Goal: Information Seeking & Learning: Check status

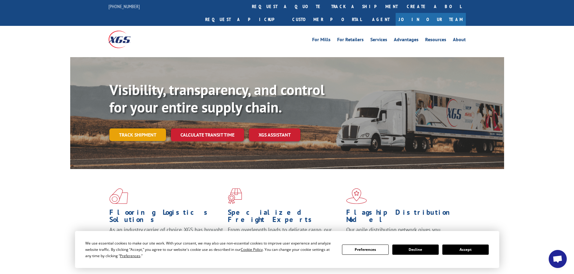
click at [136, 129] on link "Track shipment" at bounding box center [137, 135] width 57 height 13
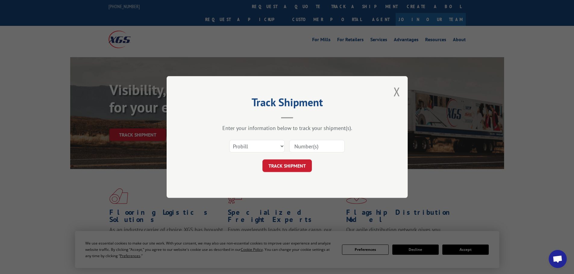
click at [282, 146] on input at bounding box center [316, 146] width 55 height 13
paste input "16331870"
type input "16331870"
click at [282, 163] on button "TRACK SHIPMENT" at bounding box center [286, 166] width 49 height 13
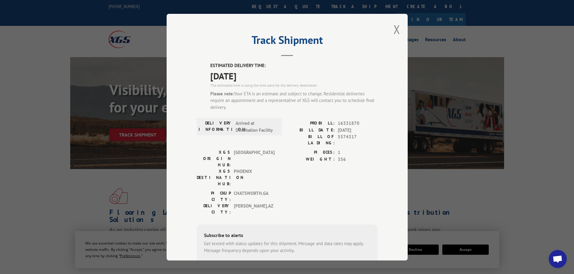
drag, startPoint x: 394, startPoint y: 33, endPoint x: 343, endPoint y: 127, distance: 107.3
click at [282, 132] on div "Track Shipment ESTIMATED DELIVERY TIME: [DATE] The estimated time is using the …" at bounding box center [287, 137] width 241 height 247
click at [282, 23] on div "Track Shipment ESTIMATED DELIVERY TIME: [DATE] The estimated time is using the …" at bounding box center [287, 137] width 241 height 247
click at [282, 36] on button "Close modal" at bounding box center [396, 29] width 7 height 16
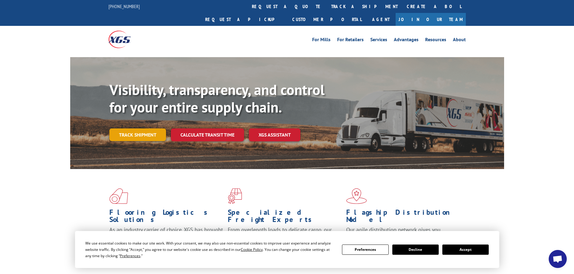
click at [134, 129] on link "Track shipment" at bounding box center [137, 135] width 57 height 13
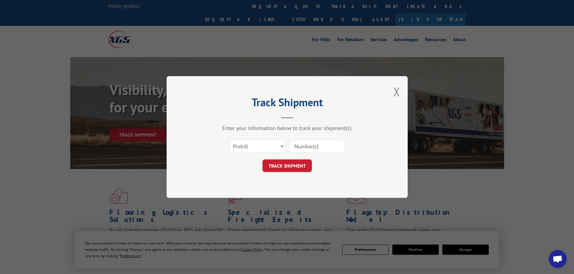
click at [282, 155] on div "Select category... Probill BOL PO" at bounding box center [287, 146] width 181 height 20
click at [282, 146] on input at bounding box center [316, 146] width 55 height 13
paste input "16331870"
type input "16331870"
click at [282, 164] on button "TRACK SHIPMENT" at bounding box center [286, 166] width 49 height 13
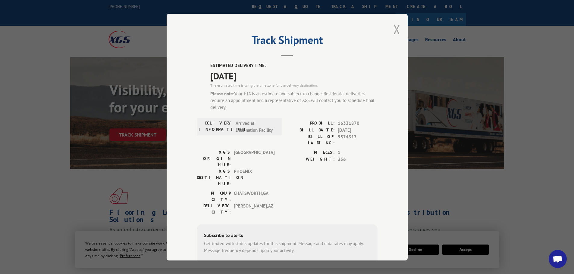
click at [282, 32] on button "Close modal" at bounding box center [396, 29] width 7 height 16
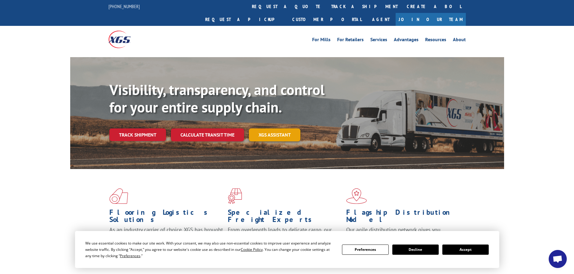
click at [282, 129] on link "XGS ASSISTANT" at bounding box center [274, 135] width 51 height 13
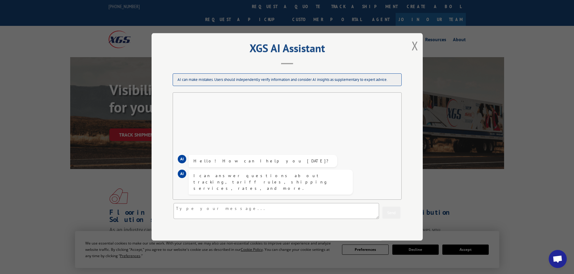
drag, startPoint x: 403, startPoint y: 40, endPoint x: 407, endPoint y: 42, distance: 4.0
click at [282, 41] on div "XGS AI Assistant AI can make mistakes. Users should independently verify inform…" at bounding box center [286, 137] width 271 height 208
click at [282, 47] on div "XGS AI Assistant AI can make mistakes. Users should independently verify inform…" at bounding box center [286, 137] width 271 height 208
click at [282, 43] on button "Close modal" at bounding box center [414, 46] width 7 height 16
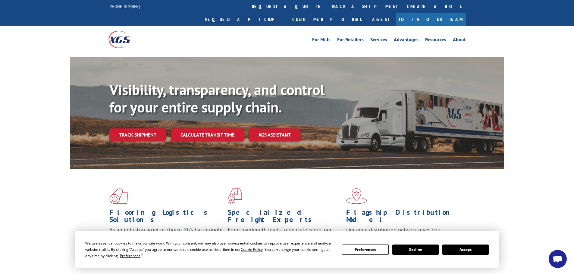
click at [282, 189] on span at bounding box center [405, 197] width 118 height 16
